Goal: Information Seeking & Learning: Learn about a topic

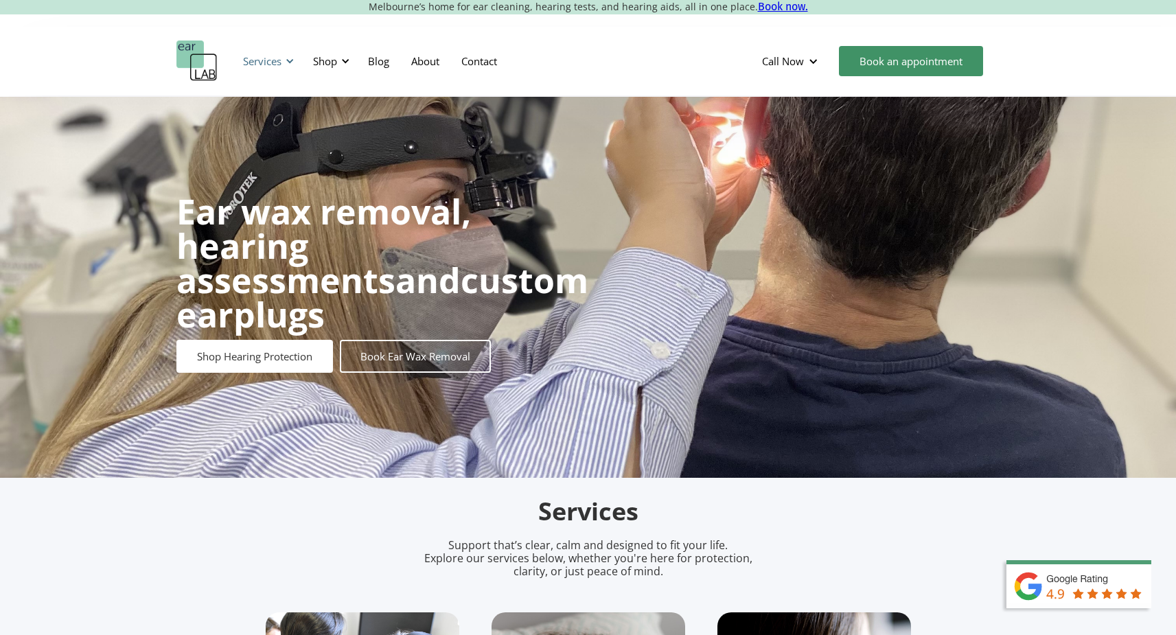
click at [284, 62] on div "Services" at bounding box center [266, 61] width 63 height 41
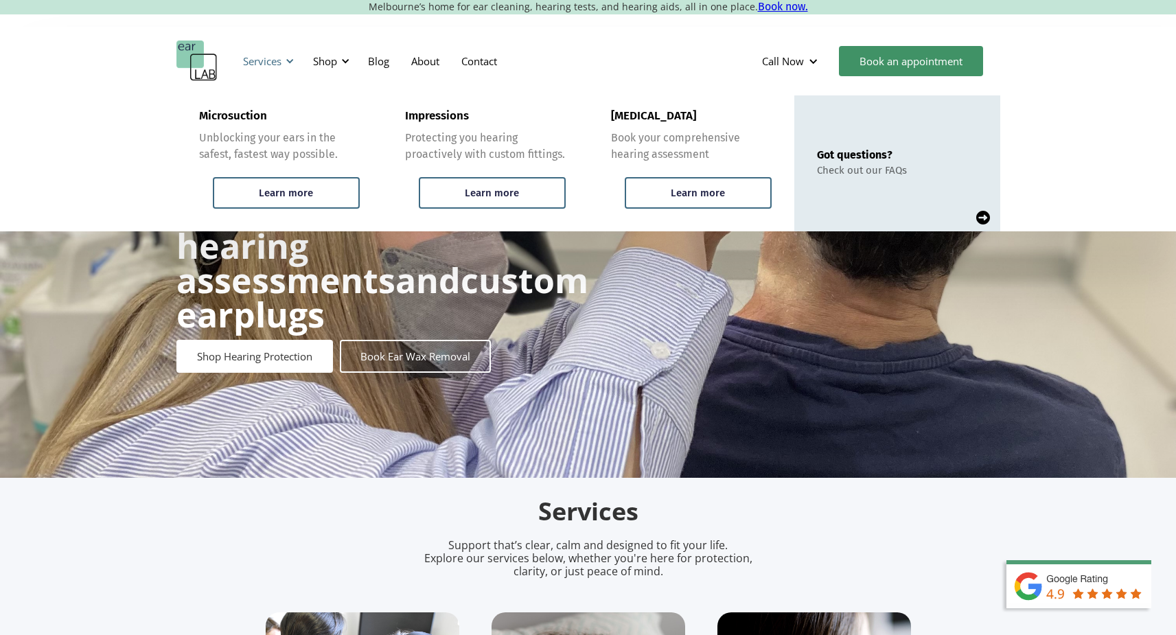
click at [284, 60] on div "Services" at bounding box center [266, 61] width 63 height 41
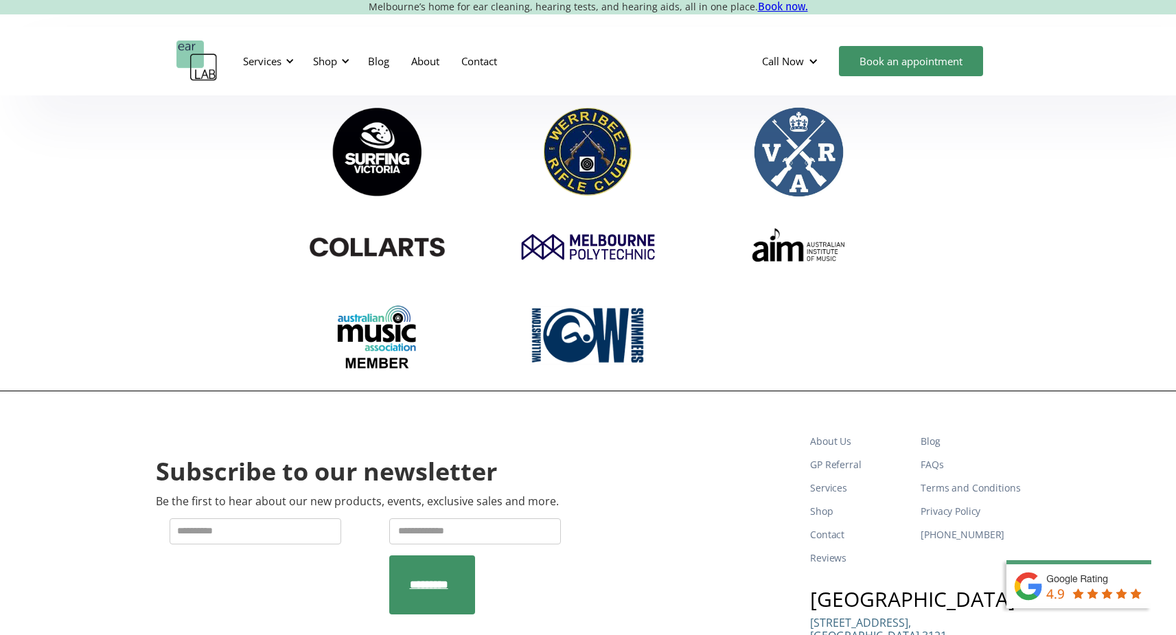
scroll to position [4474, 0]
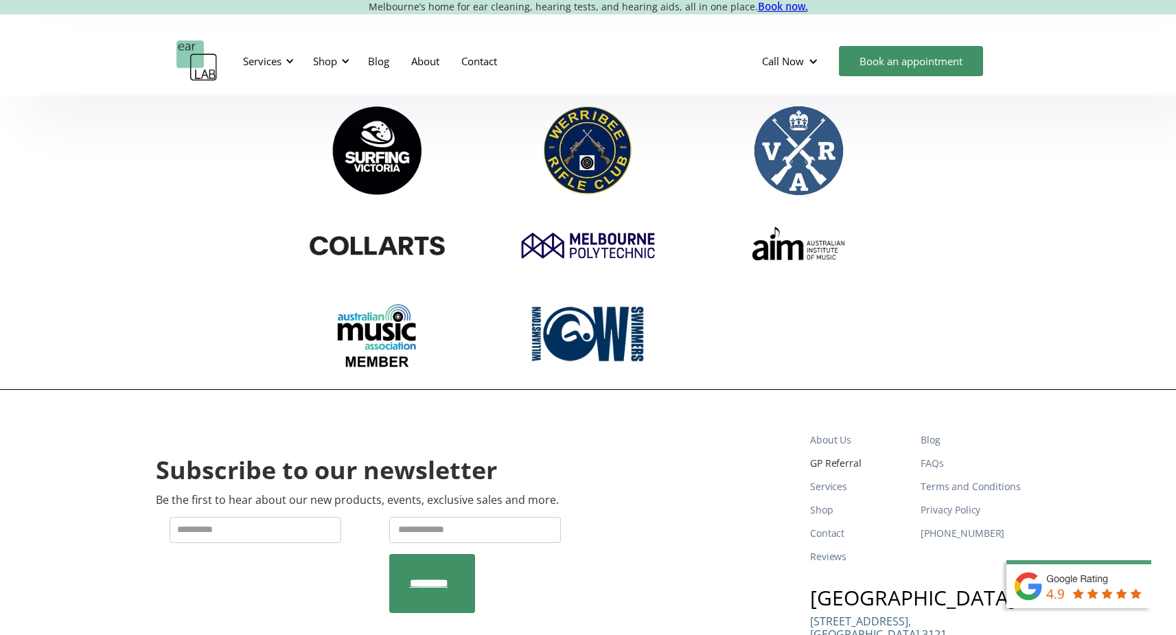
click at [850, 452] on link "GP Referral" at bounding box center [860, 463] width 100 height 23
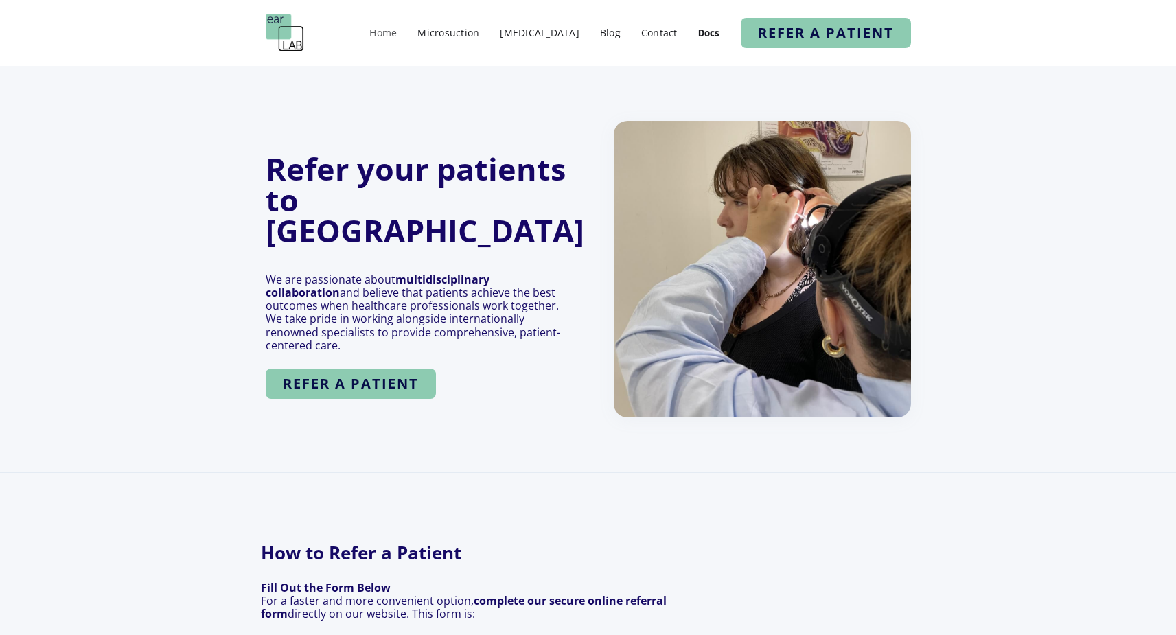
click at [404, 34] on link "Home" at bounding box center [382, 33] width 41 height 20
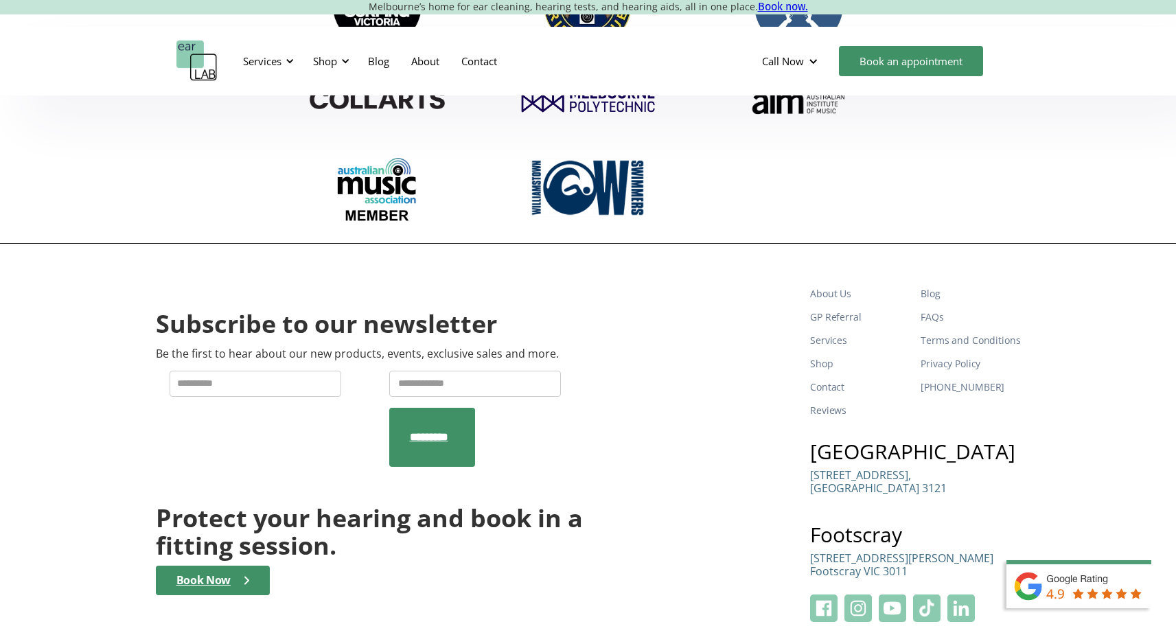
scroll to position [4616, 0]
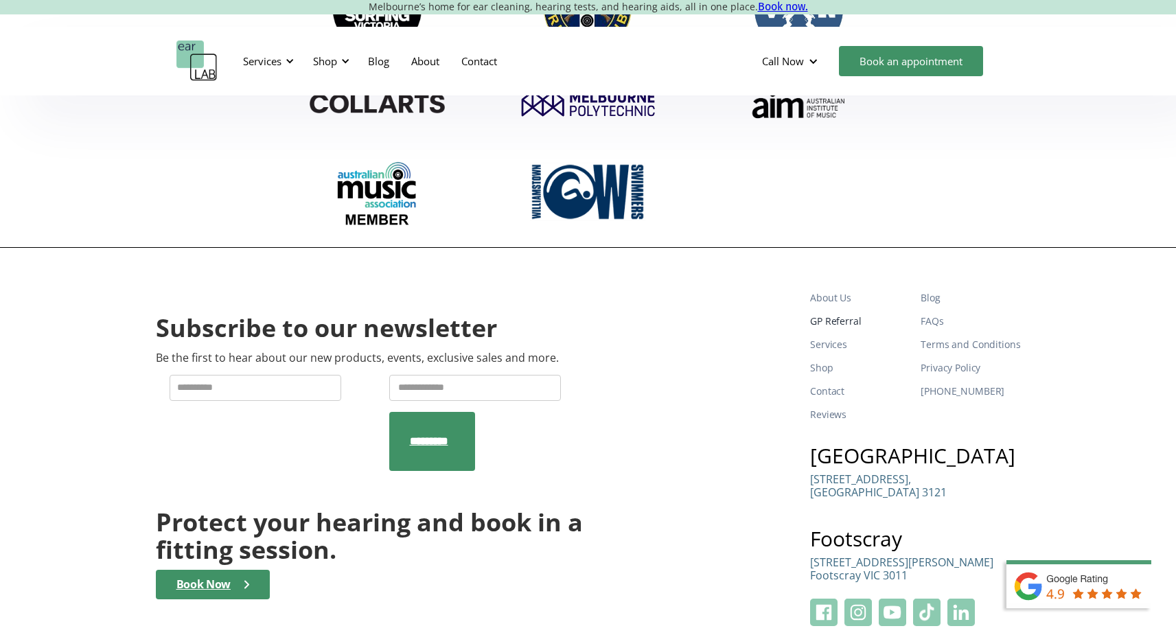
click at [840, 310] on link "GP Referral" at bounding box center [860, 321] width 100 height 23
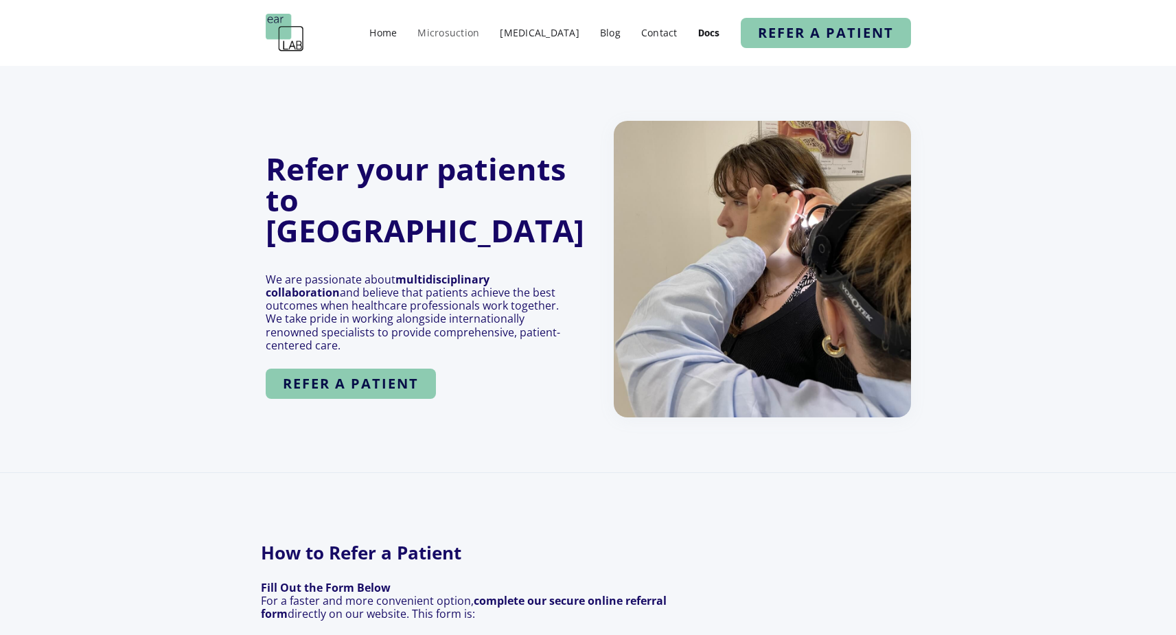
click at [486, 32] on link "Microsuction" at bounding box center [449, 33] width 76 height 20
click at [479, 38] on link "Microsuction" at bounding box center [449, 33] width 76 height 20
click at [531, 29] on link "Hearing Test" at bounding box center [539, 33] width 93 height 20
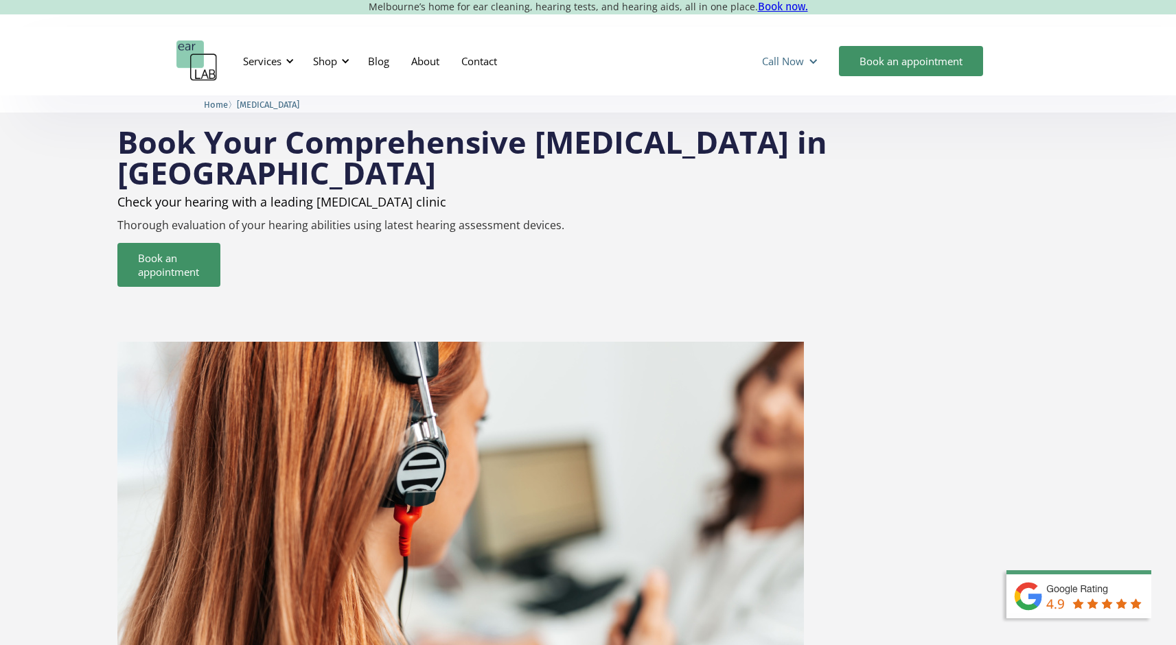
click at [811, 67] on div "Call Now" at bounding box center [791, 61] width 81 height 41
click at [380, 67] on link "Blog" at bounding box center [378, 61] width 43 height 40
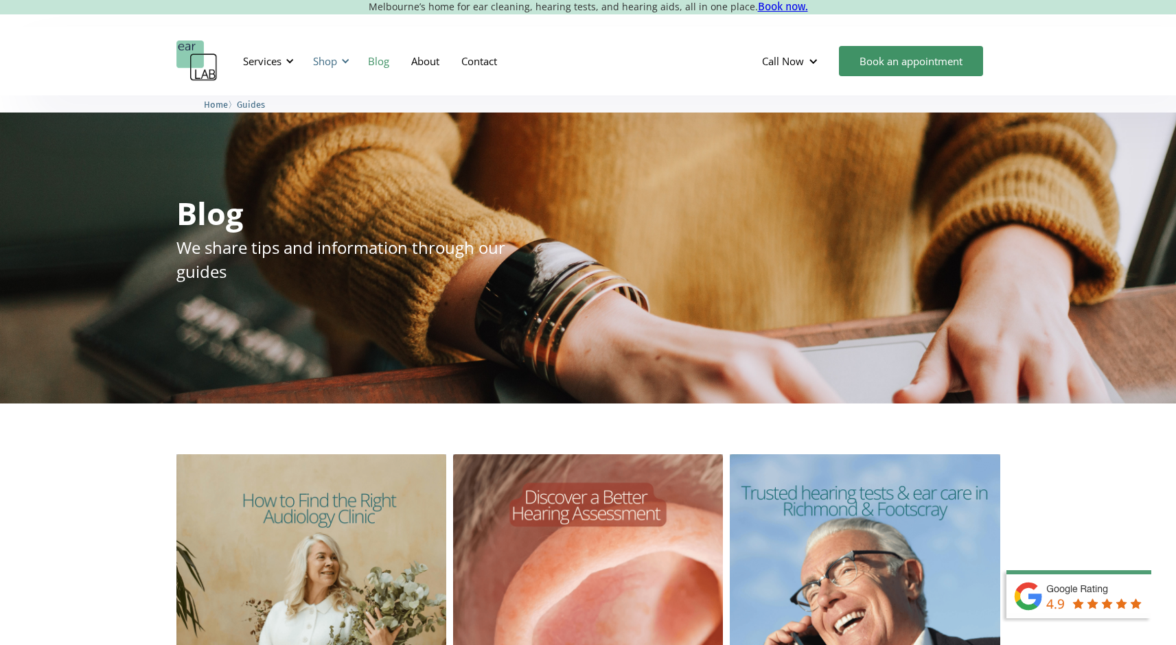
click at [328, 61] on div "Shop" at bounding box center [325, 61] width 24 height 14
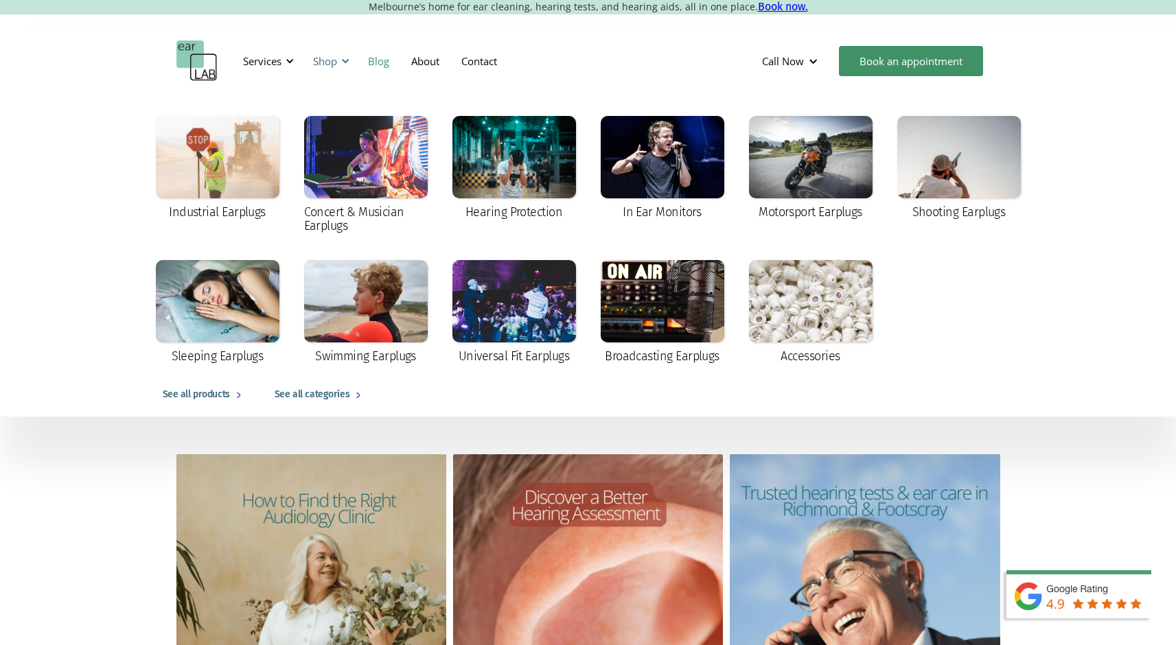
click at [328, 61] on div "Shop" at bounding box center [325, 61] width 24 height 14
